Goal: Find specific page/section: Find specific page/section

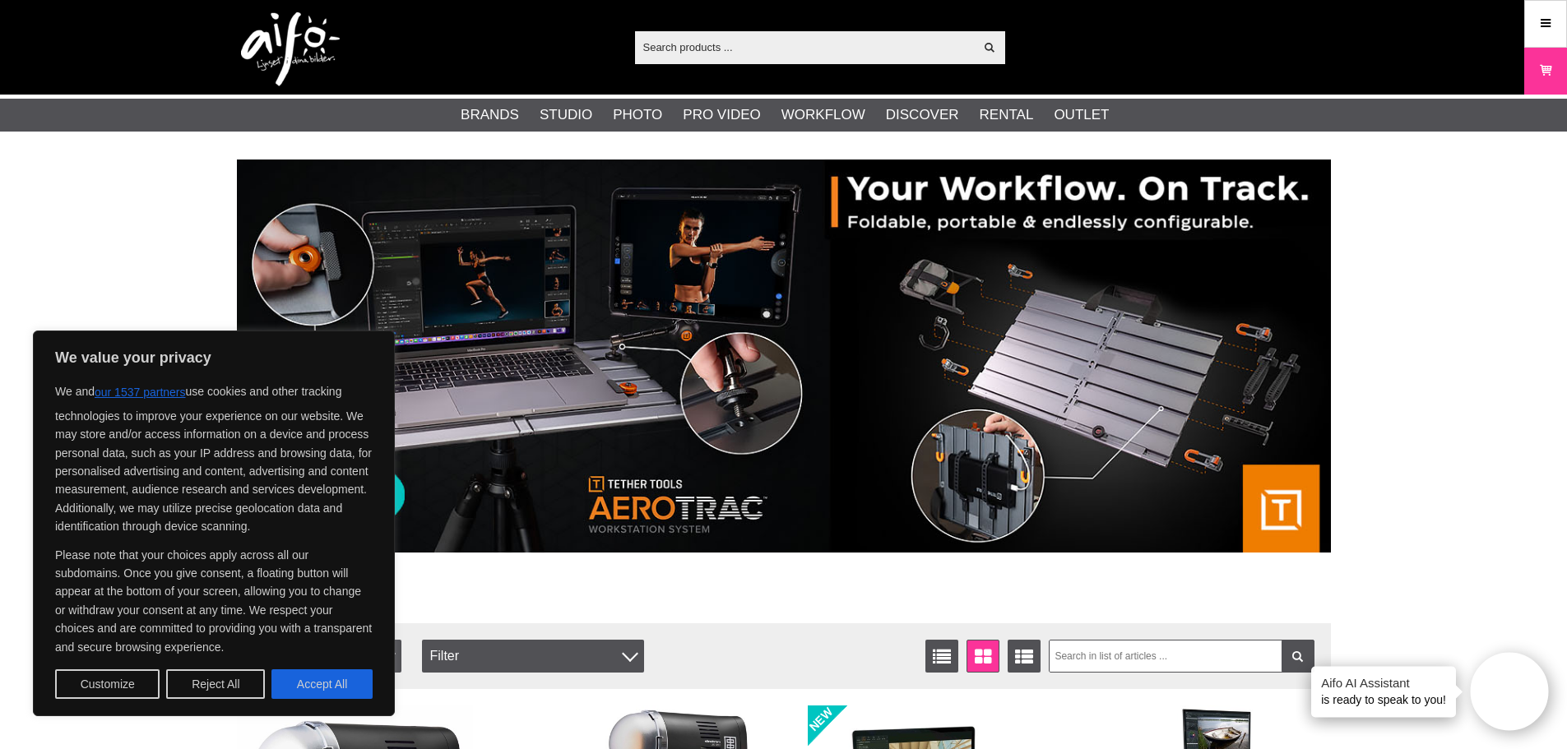
click at [844, 55] on input "text" at bounding box center [805, 47] width 340 height 25
paste input "EL-26429"
type input "EL-26429"
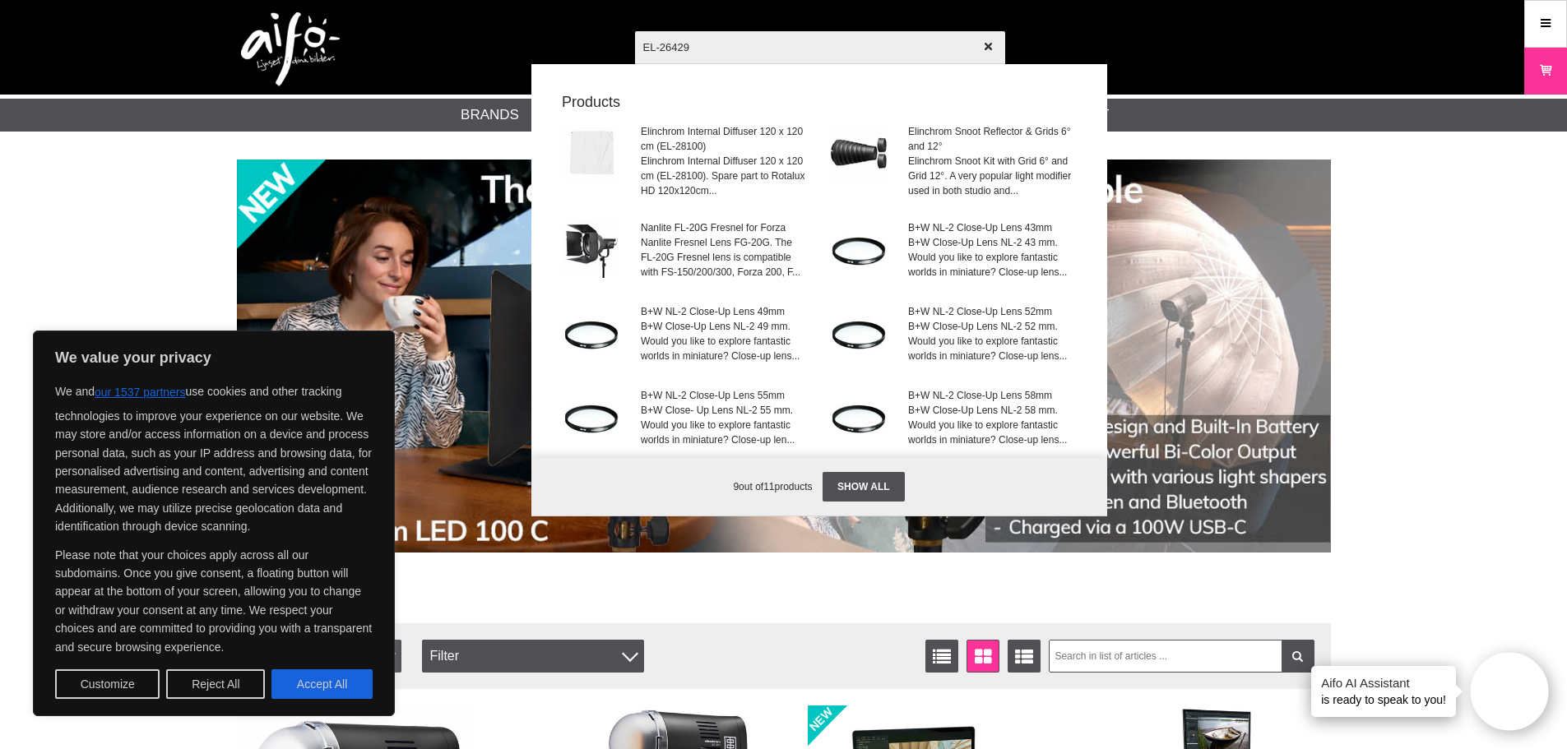
click at [727, 47] on input "EL-26429" at bounding box center [820, 47] width 370 height 58
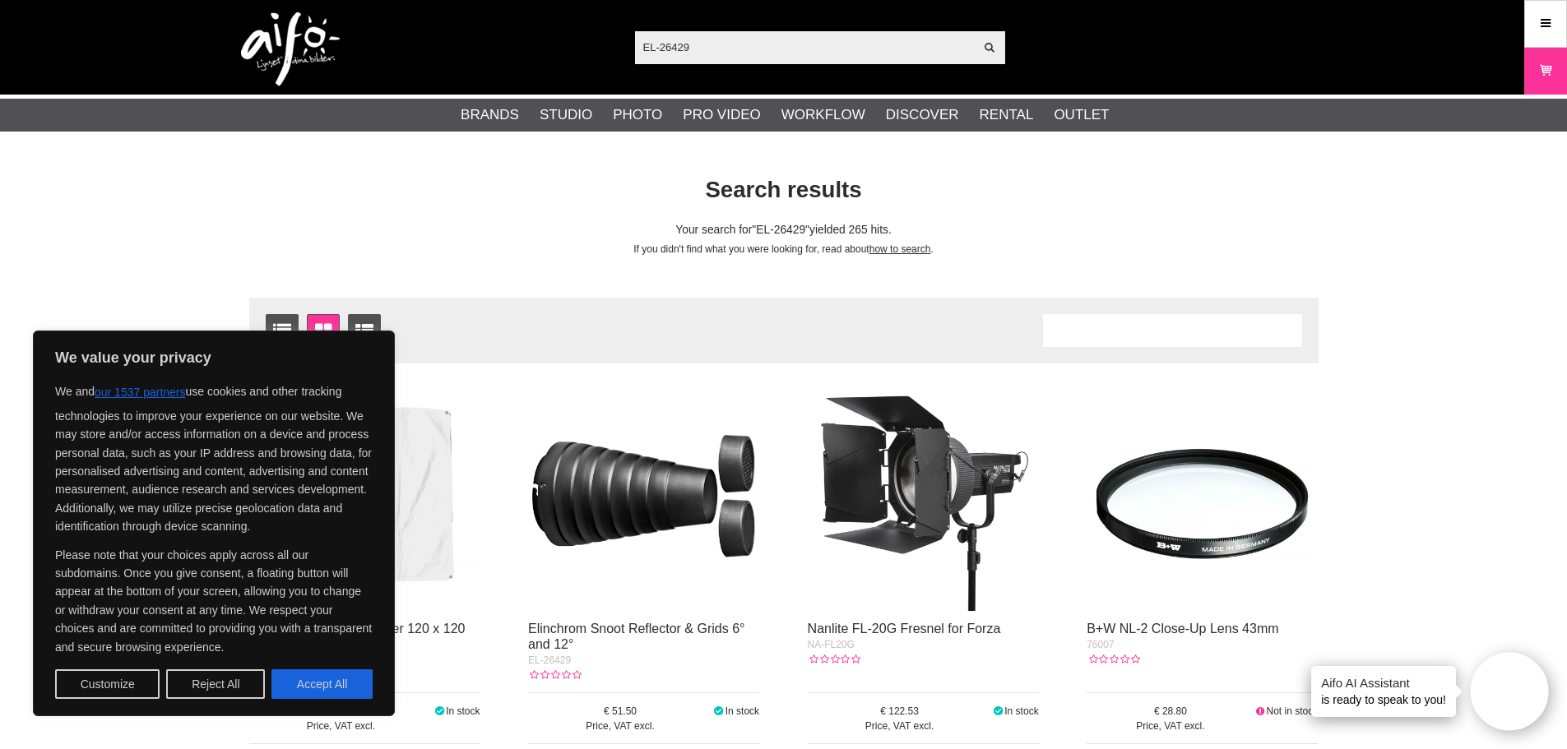
click at [666, 609] on img at bounding box center [643, 495] width 231 height 231
